Goal: Transaction & Acquisition: Purchase product/service

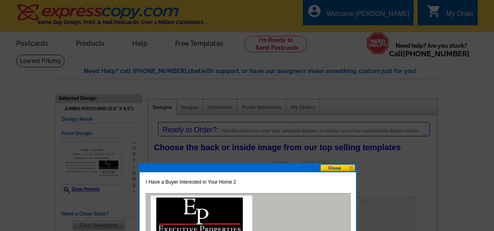
select select "1"
select select "2"
select select "back"
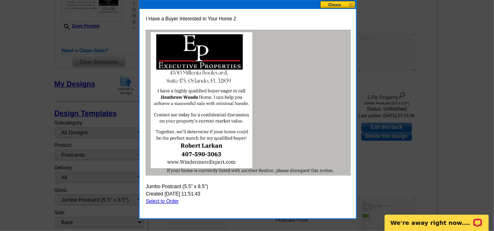
click at [339, 4] on button at bounding box center [338, 5] width 36 height 8
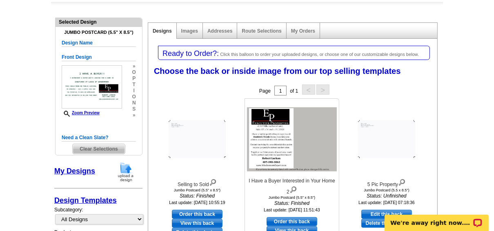
scroll to position [65, 0]
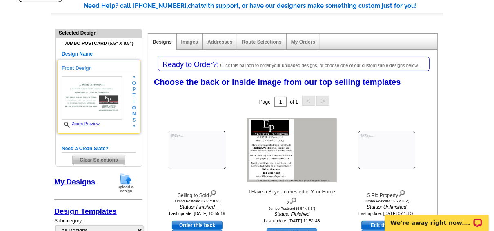
click at [86, 68] on h5 "Front Design" at bounding box center [99, 68] width 74 height 8
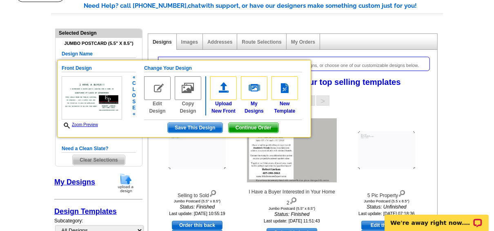
click at [265, 128] on span "Continue Order" at bounding box center [254, 128] width 50 height 10
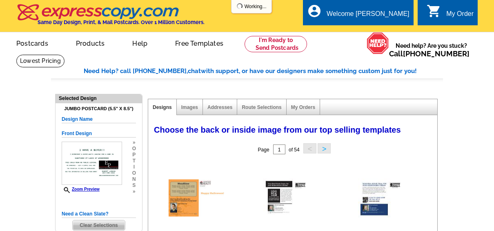
select select "1"
select select "2"
select select "back"
select select "785"
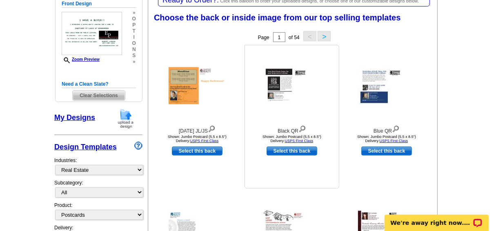
scroll to position [65, 0]
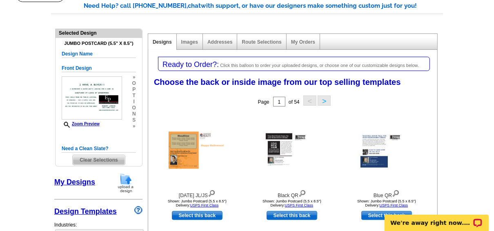
click at [88, 180] on link "My Designs" at bounding box center [74, 182] width 41 height 8
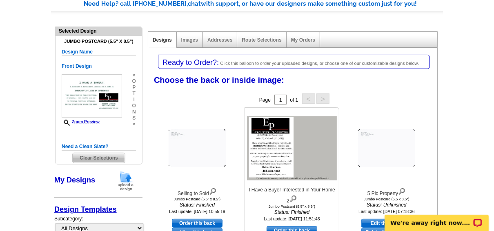
scroll to position [33, 0]
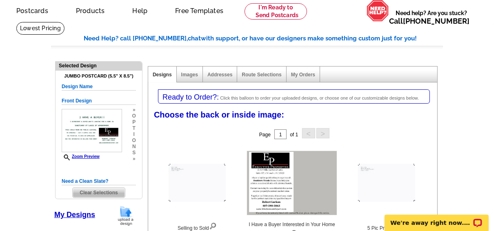
click at [125, 212] on img at bounding box center [125, 215] width 21 height 21
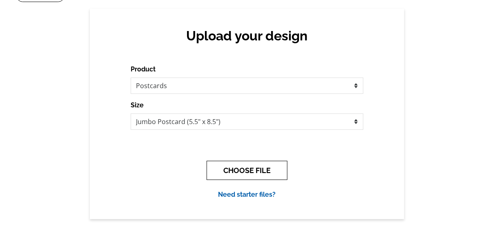
click at [261, 170] on button "CHOOSE FILE" at bounding box center [247, 170] width 81 height 19
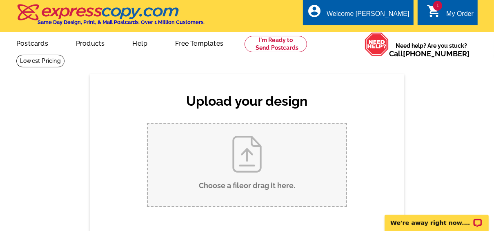
click at [249, 157] on input "Choose a file or drag it here ." at bounding box center [247, 165] width 198 height 82
type input "C:\fakepath\Back of Postcard.pdf"
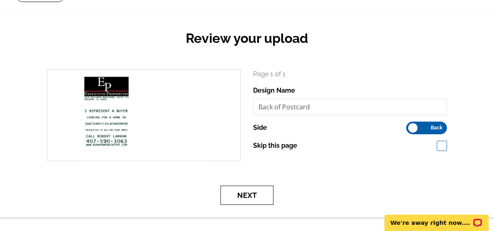
click at [251, 191] on button "Next" at bounding box center [246, 195] width 53 height 19
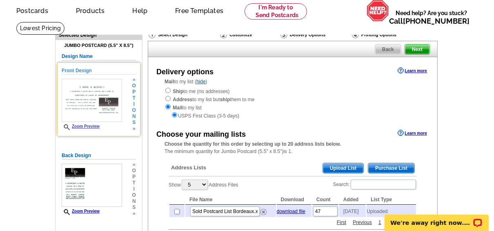
click at [95, 106] on img at bounding box center [92, 100] width 60 height 43
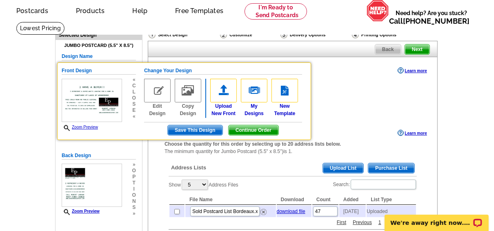
click at [259, 131] on span "Continue Order" at bounding box center [254, 130] width 50 height 10
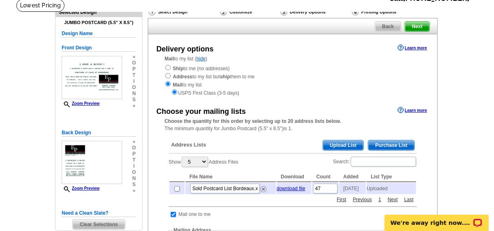
scroll to position [65, 0]
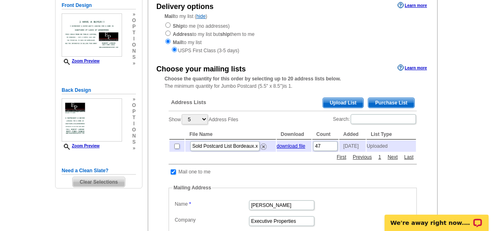
click at [176, 146] on input "checkbox" at bounding box center [176, 146] width 5 height 5
checkbox input "true"
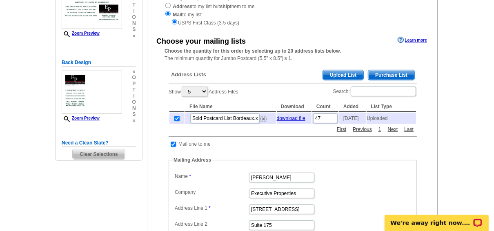
scroll to position [98, 0]
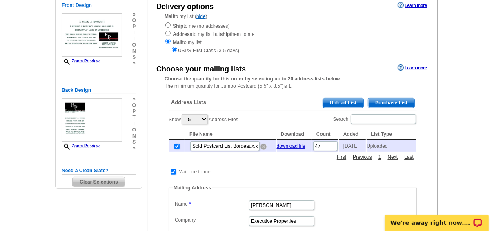
drag, startPoint x: 264, startPoint y: 148, endPoint x: 286, endPoint y: 17, distance: 132.4
click at [264, 148] on img at bounding box center [263, 147] width 6 height 6
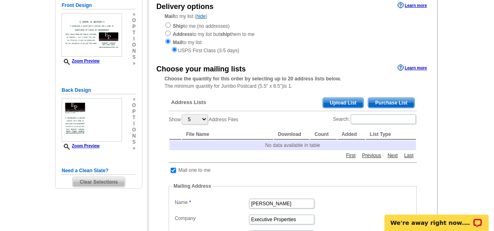
click at [348, 101] on span "Upload List" at bounding box center [343, 103] width 40 height 10
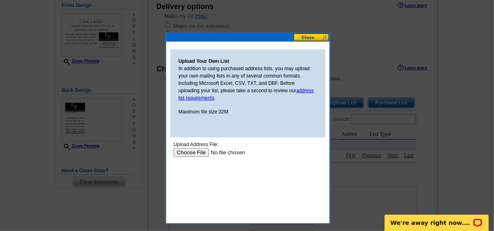
scroll to position [0, 0]
click at [206, 98] on link "address list requirements" at bounding box center [246, 94] width 136 height 13
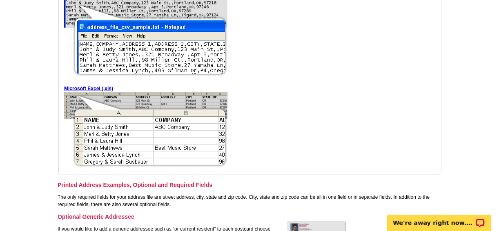
scroll to position [294, 0]
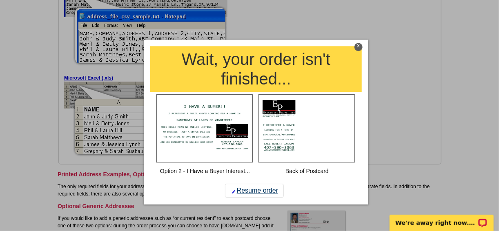
click at [261, 193] on link "Resume order" at bounding box center [254, 191] width 59 height 14
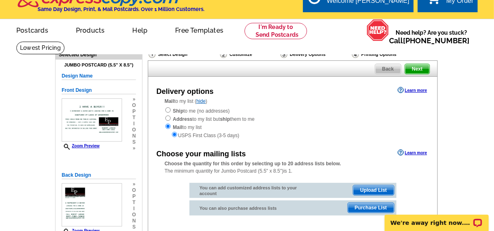
scroll to position [33, 0]
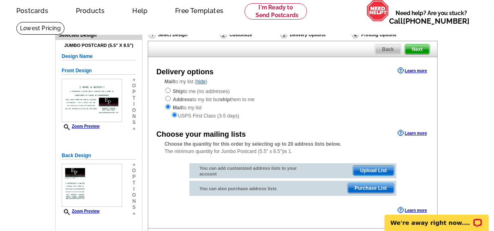
click at [367, 171] on span "Upload List" at bounding box center [373, 171] width 40 height 10
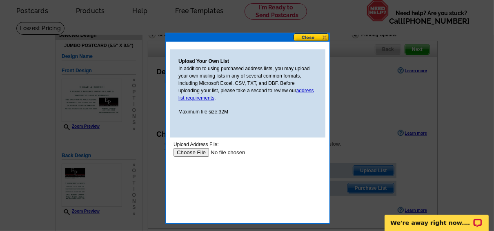
scroll to position [0, 0]
click at [197, 153] on input "file" at bounding box center [224, 152] width 103 height 9
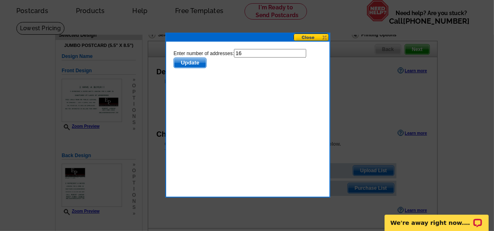
click at [200, 62] on span "Update" at bounding box center [189, 63] width 32 height 10
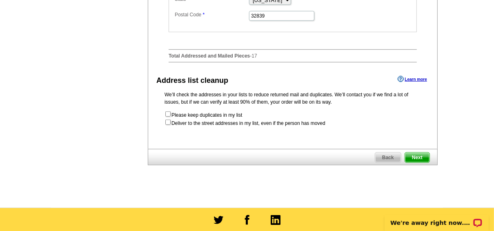
scroll to position [392, 0]
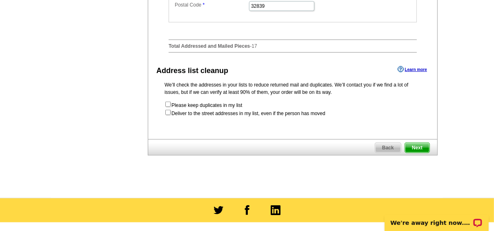
click at [413, 147] on span "Next" at bounding box center [417, 148] width 24 height 10
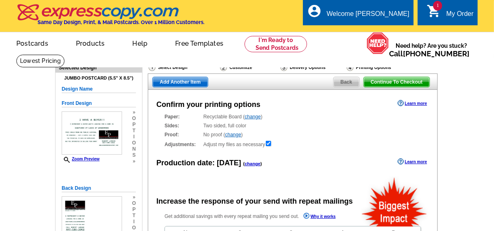
radio input "false"
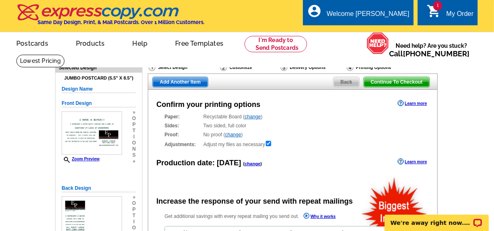
click at [348, 80] on span "Back" at bounding box center [346, 82] width 26 height 10
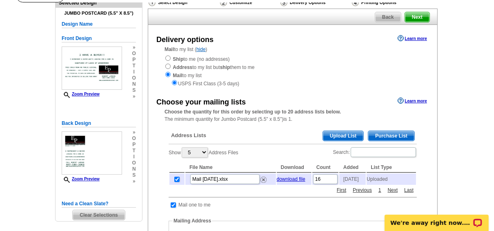
scroll to position [65, 0]
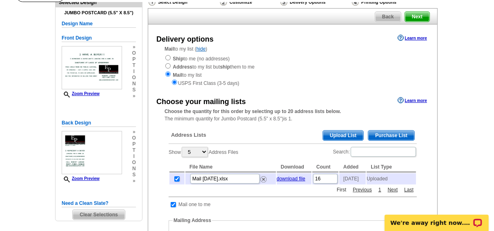
click at [342, 193] on link "First" at bounding box center [341, 189] width 13 height 7
click at [393, 193] on link "Next" at bounding box center [393, 189] width 14 height 7
click at [392, 192] on link "Next" at bounding box center [393, 189] width 14 height 7
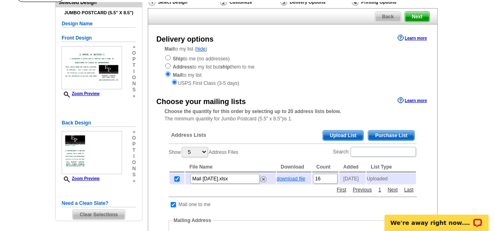
click at [302, 180] on link "download file" at bounding box center [291, 179] width 29 height 6
click at [264, 181] on img at bounding box center [263, 179] width 6 height 6
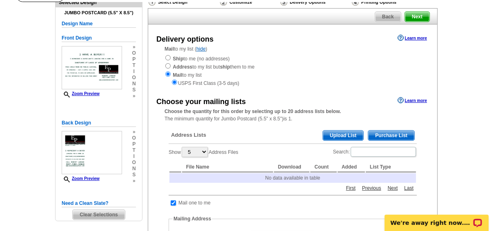
click at [353, 136] on span "Upload List" at bounding box center [343, 136] width 40 height 10
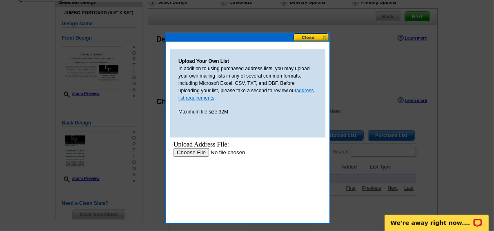
scroll to position [0, 0]
click at [197, 152] on input "file" at bounding box center [224, 152] width 103 height 9
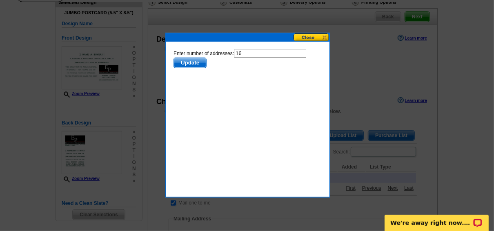
click at [190, 60] on span "Update" at bounding box center [189, 63] width 32 height 10
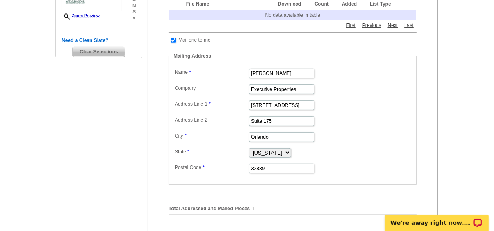
scroll to position [229, 0]
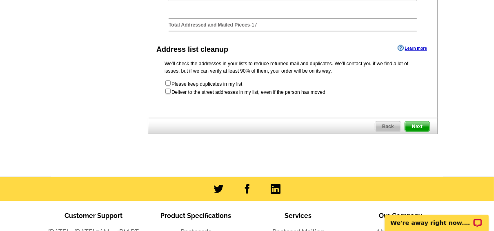
scroll to position [425, 0]
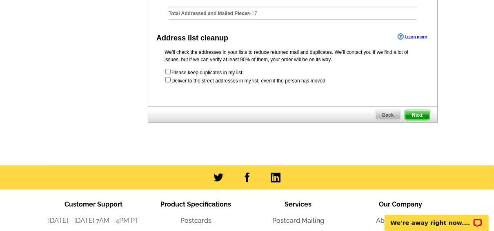
click at [416, 115] on span "Next" at bounding box center [417, 115] width 24 height 10
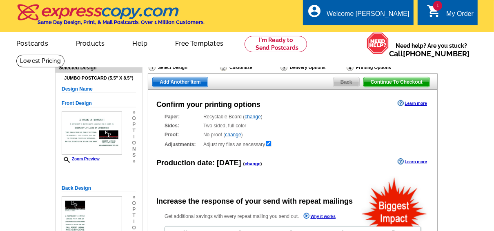
radio input "false"
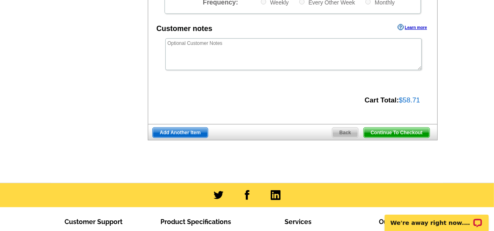
scroll to position [327, 0]
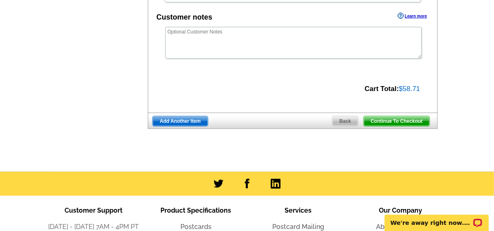
drag, startPoint x: 385, startPoint y: 120, endPoint x: 399, endPoint y: 111, distance: 16.3
click at [385, 120] on span "Continue To Checkout" at bounding box center [397, 121] width 66 height 10
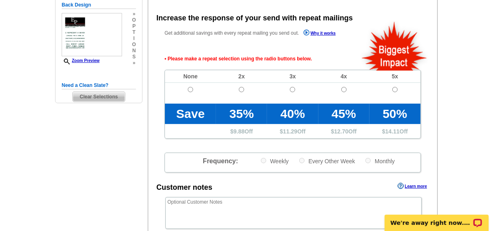
scroll to position [182, 0]
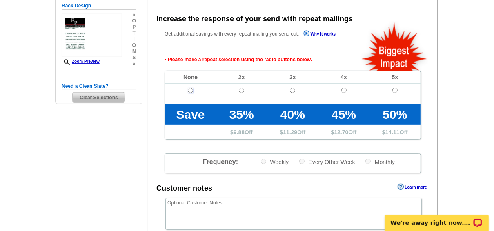
click at [189, 89] on input "radio" at bounding box center [190, 90] width 5 height 5
radio input "true"
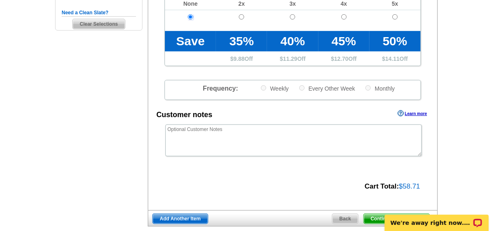
scroll to position [280, 0]
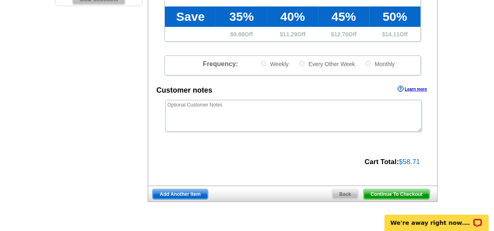
drag, startPoint x: 394, startPoint y: 192, endPoint x: 400, endPoint y: 186, distance: 8.4
click at [394, 193] on span "Continue To Checkout" at bounding box center [397, 194] width 66 height 10
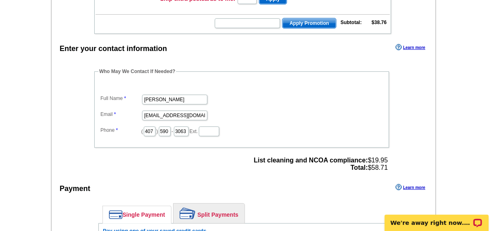
scroll to position [229, 0]
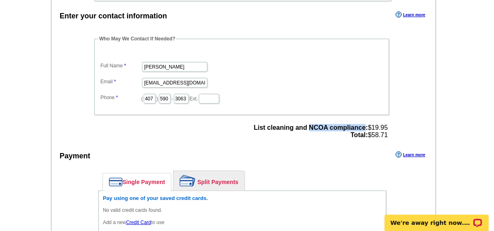
drag, startPoint x: 364, startPoint y: 125, endPoint x: 307, endPoint y: 125, distance: 57.6
click at [307, 125] on strong "List cleaning and NCOA compliance:" at bounding box center [311, 127] width 114 height 7
copy strong "NCOA compliance"
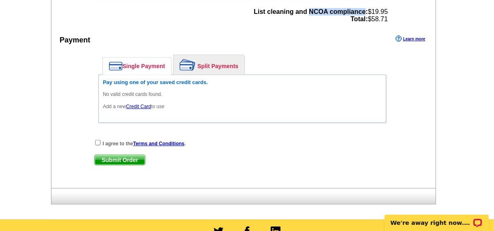
scroll to position [359, 0]
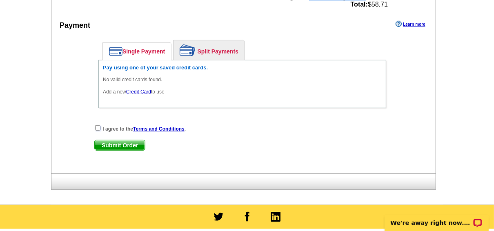
click at [97, 125] on input "checkbox" at bounding box center [97, 127] width 5 height 5
checkbox input "true"
click at [145, 89] on link "Credit Card" at bounding box center [138, 92] width 25 height 6
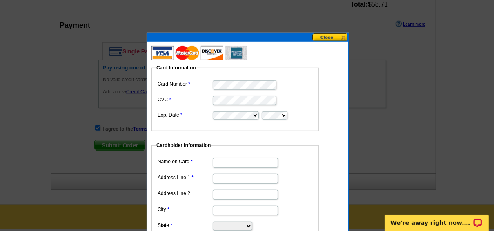
type input "PO Box 950605"
type input "[PERSON_NAME]"
select select "FL"
type input "32795"
type input "[PERSON_NAME]"
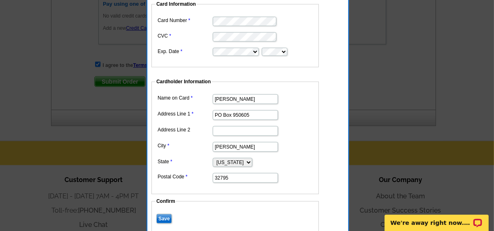
scroll to position [425, 0]
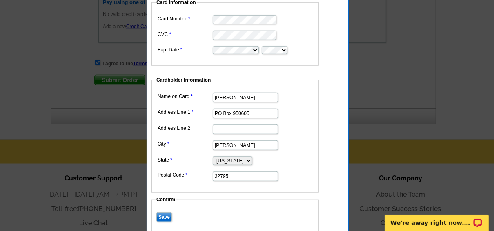
drag, startPoint x: 253, startPoint y: 110, endPoint x: 204, endPoint y: 112, distance: 49.4
click at [203, 111] on dl "Name on Card Robert Larkan Address Line 1 PO Box 950605 Address Line 2 City Lak…" at bounding box center [235, 136] width 159 height 91
type input "[STREET_ADDRESS]"
drag, startPoint x: 235, startPoint y: 174, endPoint x: 186, endPoint y: 164, distance: 50.0
click at [186, 164] on dl "Name on Card Robert Larkan Address Line 1 545 Crane Hill Cove Address Line 2 Ci…" at bounding box center [235, 136] width 159 height 91
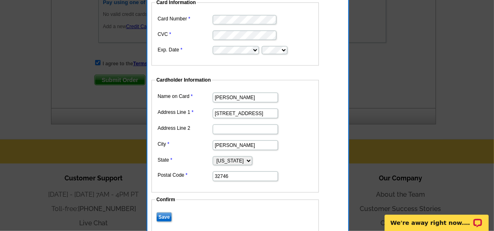
type input "32746"
click at [162, 214] on input "Save" at bounding box center [164, 217] width 16 height 10
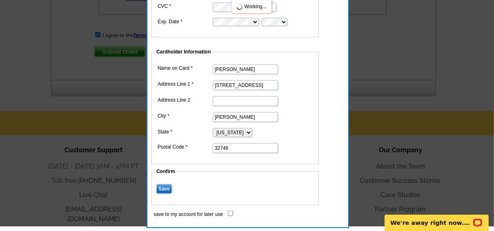
scroll to position [437, 0]
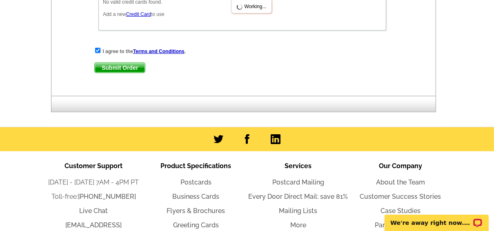
click at [131, 71] on div "I agree to the Terms and Conditions . Submit Order Submit Order" at bounding box center [242, 63] width 296 height 33
click at [127, 54] on strong "I agree to the Terms and Conditions ." at bounding box center [143, 52] width 83 height 6
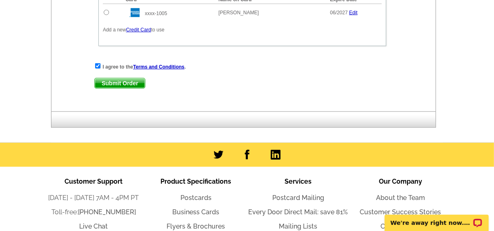
click at [107, 10] on input "radio" at bounding box center [106, 12] width 5 height 5
radio input "true"
click at [122, 78] on span "Submit Order" at bounding box center [120, 83] width 50 height 10
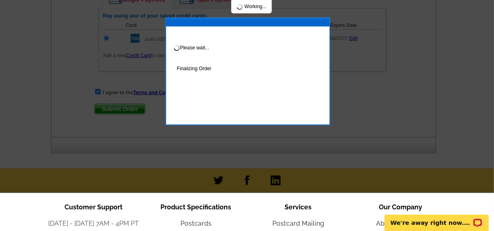
scroll to position [413, 0]
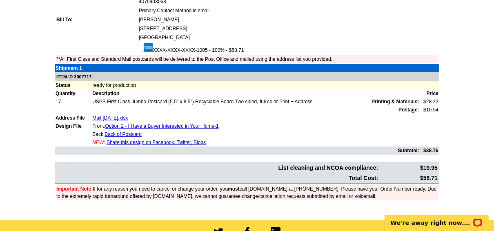
scroll to position [229, 0]
